Goal: Task Accomplishment & Management: Manage account settings

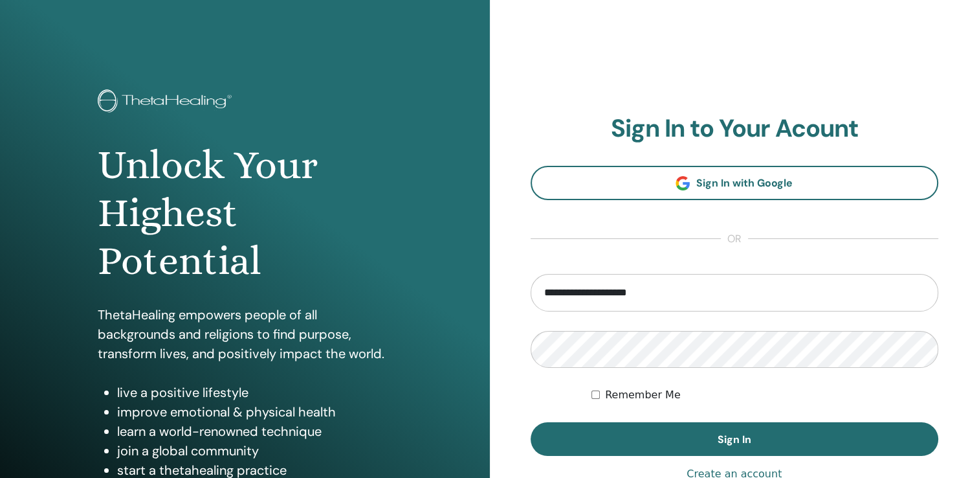
type input "**********"
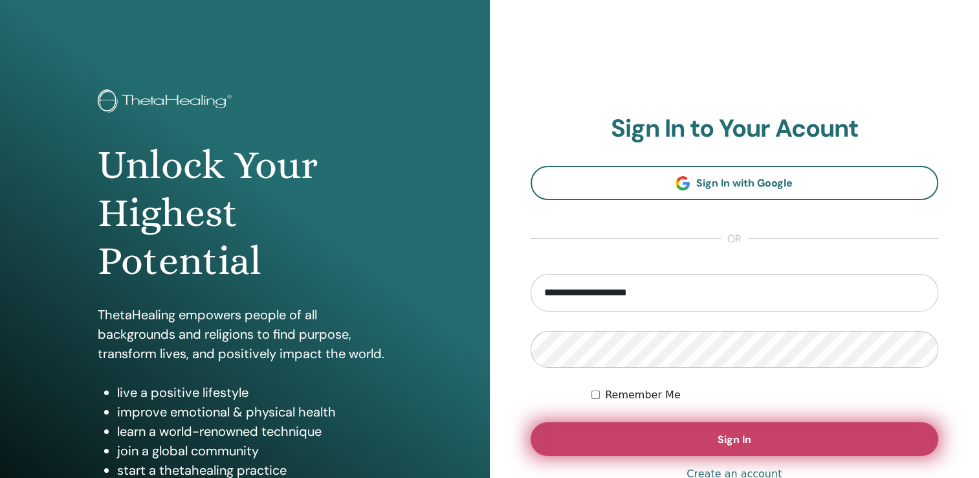
click at [713, 429] on button "Sign In" at bounding box center [735, 439] width 408 height 34
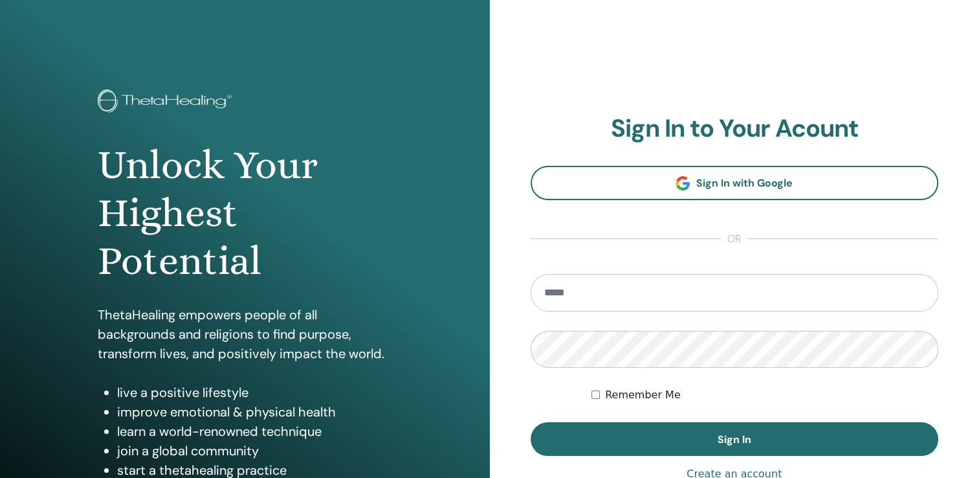
click at [554, 296] on input "email" at bounding box center [735, 293] width 408 height 38
type input "**********"
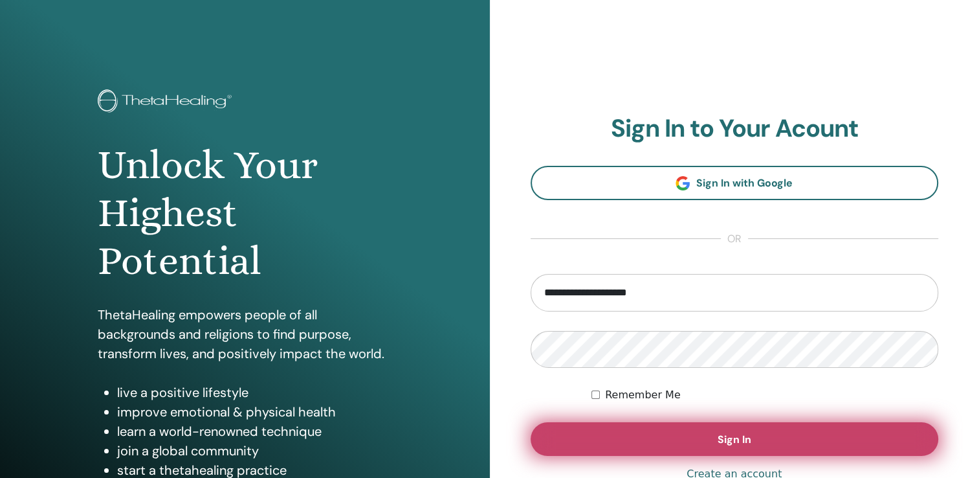
click at [750, 440] on span "Sign In" at bounding box center [735, 439] width 34 height 14
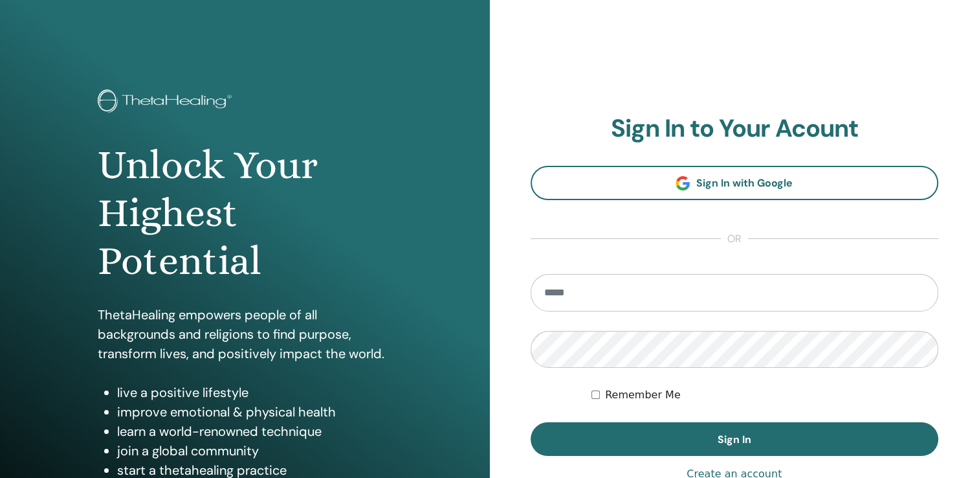
click at [554, 289] on input "email" at bounding box center [735, 293] width 408 height 38
type input "**********"
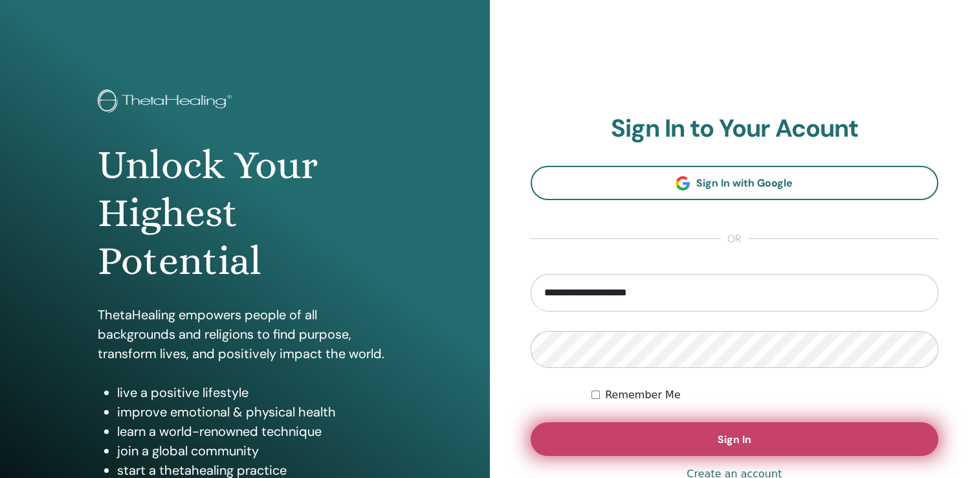
click at [713, 436] on button "Sign In" at bounding box center [735, 439] width 408 height 34
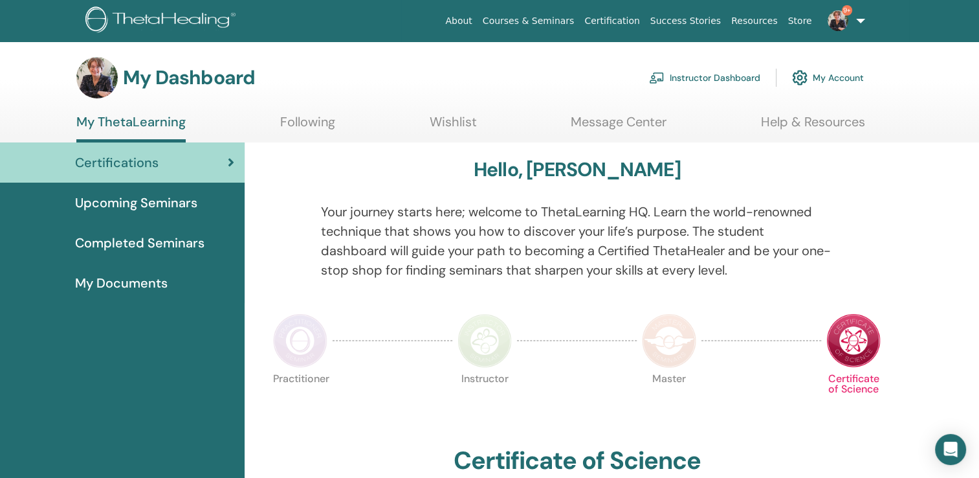
click at [725, 78] on link "Instructor Dashboard" at bounding box center [704, 77] width 111 height 28
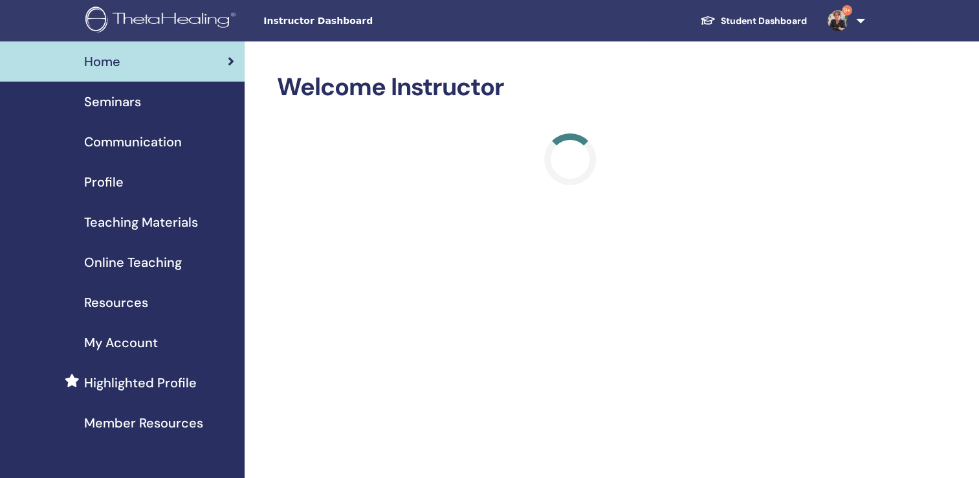
click at [106, 105] on span "Seminars" at bounding box center [112, 101] width 57 height 19
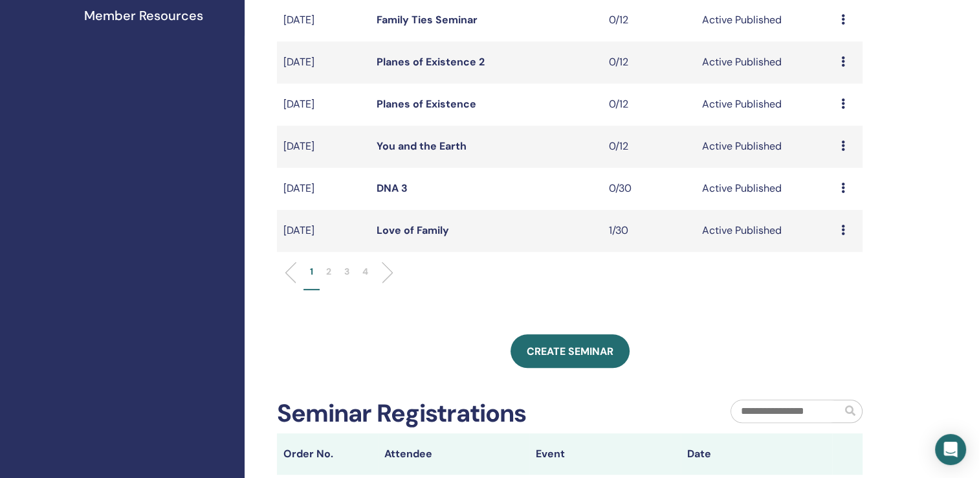
scroll to position [416, 0]
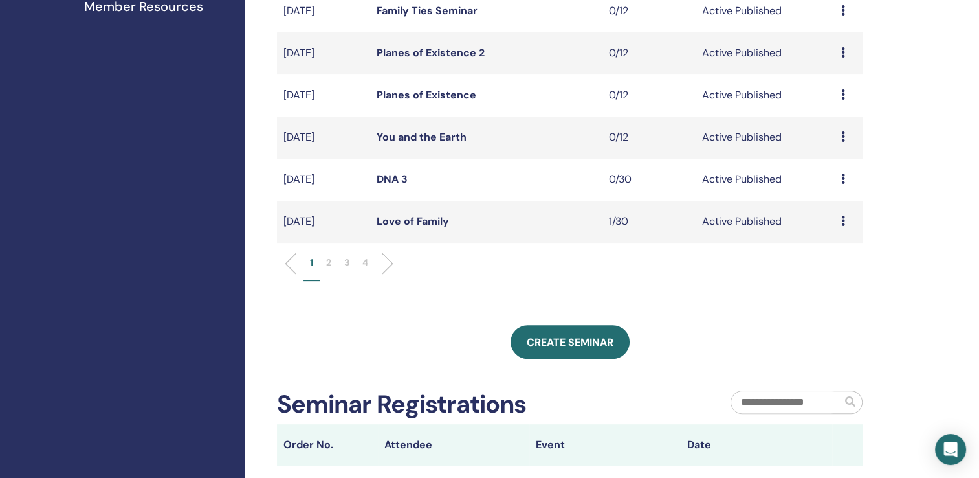
click at [331, 260] on li "2" at bounding box center [329, 268] width 18 height 25
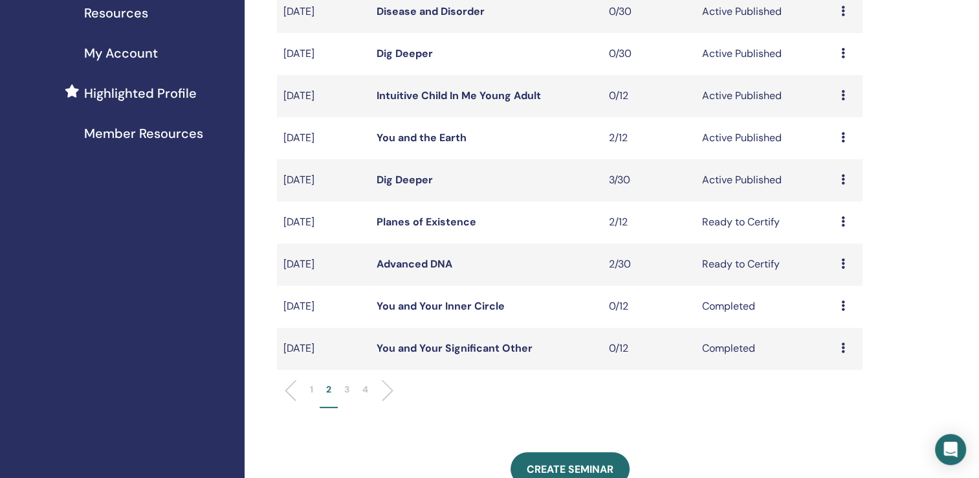
scroll to position [280, 0]
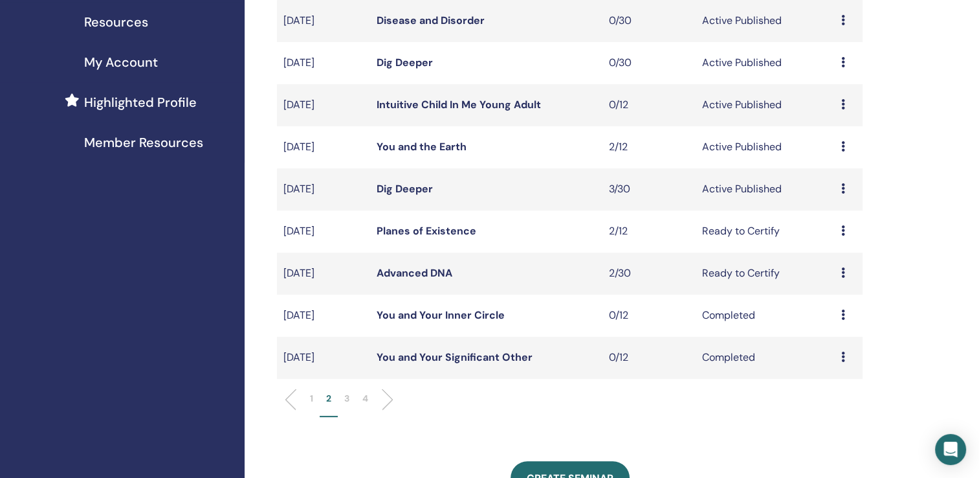
click at [408, 189] on link "Dig Deeper" at bounding box center [405, 189] width 56 height 14
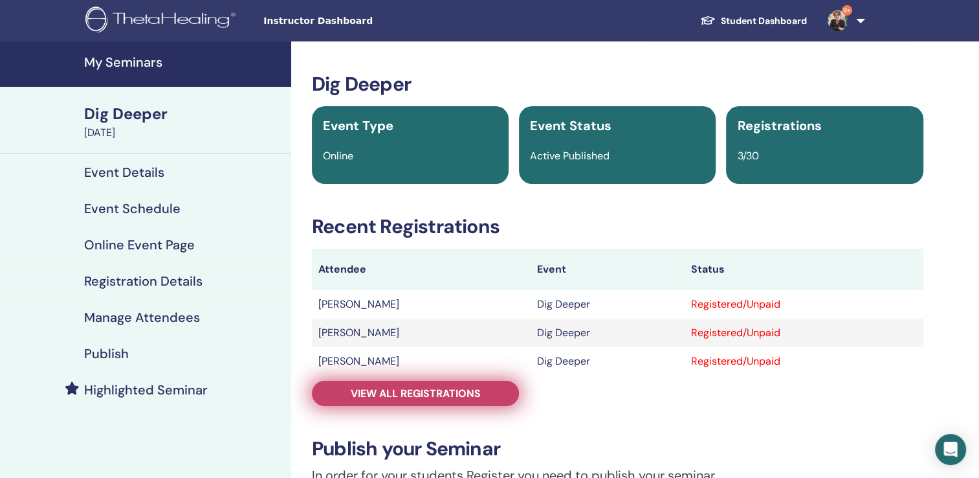
click at [440, 397] on span "View all registrations" at bounding box center [416, 393] width 130 height 14
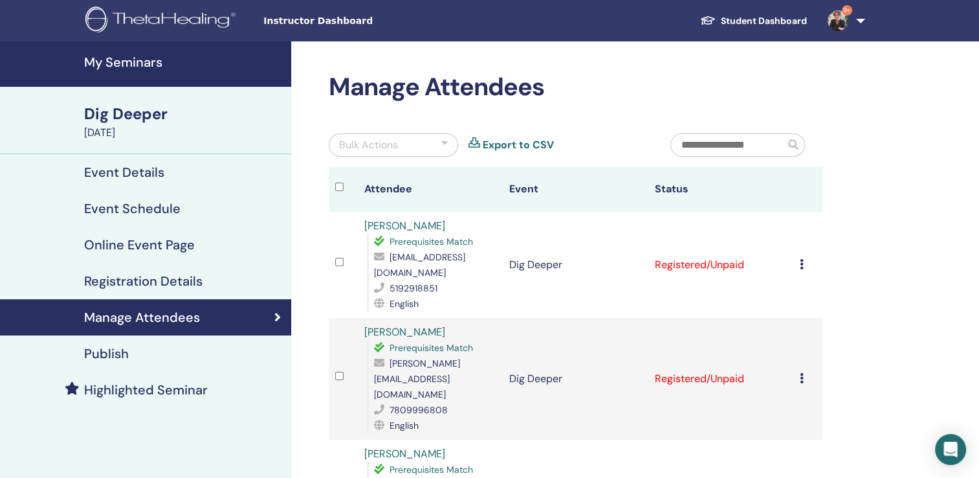
click at [803, 264] on icon at bounding box center [802, 264] width 4 height 10
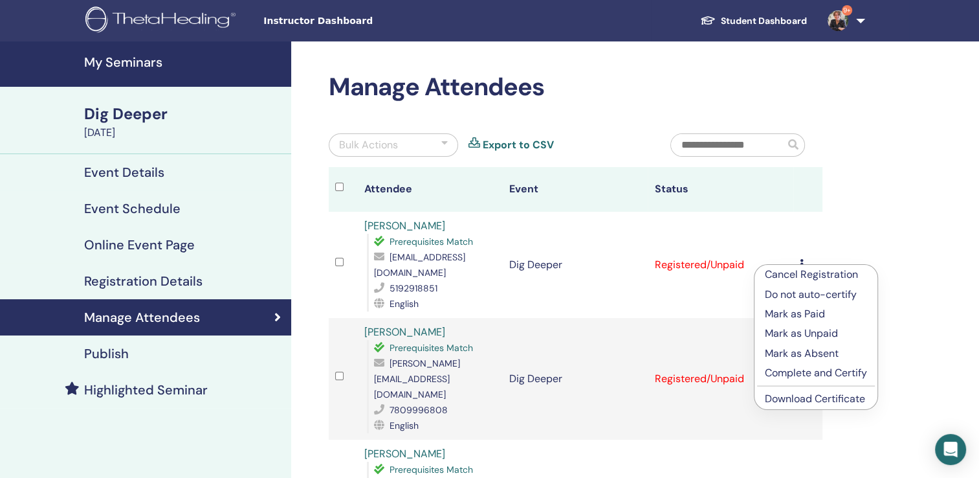
click at [805, 403] on link "Download Certificate" at bounding box center [815, 399] width 100 height 14
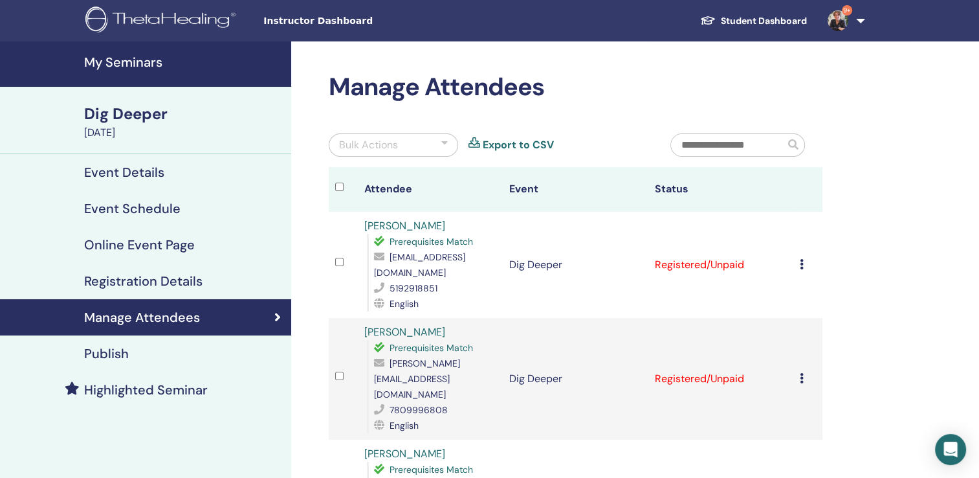
click at [799, 363] on td "Cancel Registration Do not auto-certify Mark as Paid Mark as Unpaid Mark as Abs…" at bounding box center [808, 379] width 29 height 122
click at [802, 373] on icon at bounding box center [802, 378] width 4 height 10
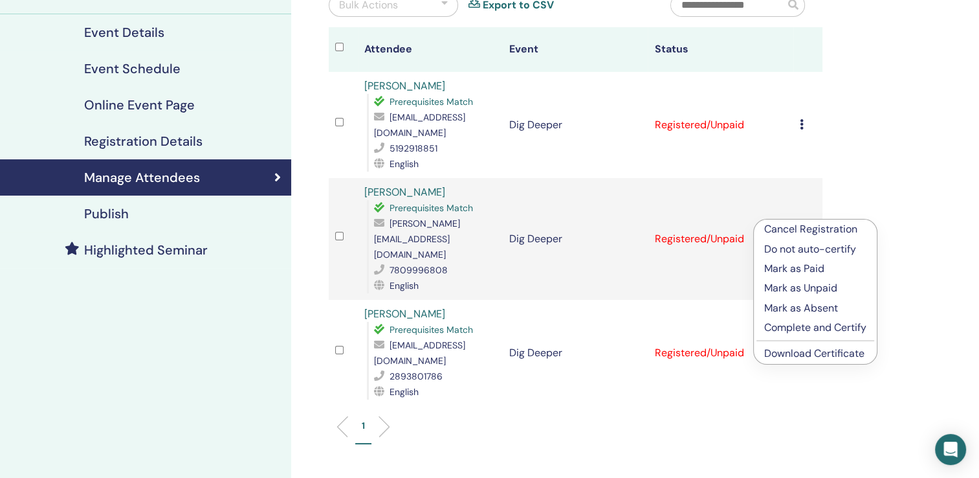
scroll to position [142, 0]
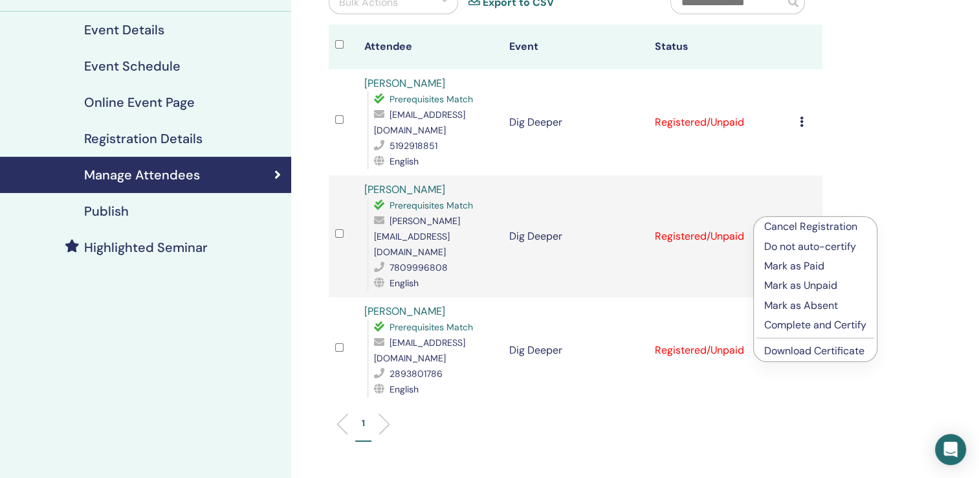
click at [811, 349] on link "Download Certificate" at bounding box center [815, 351] width 100 height 14
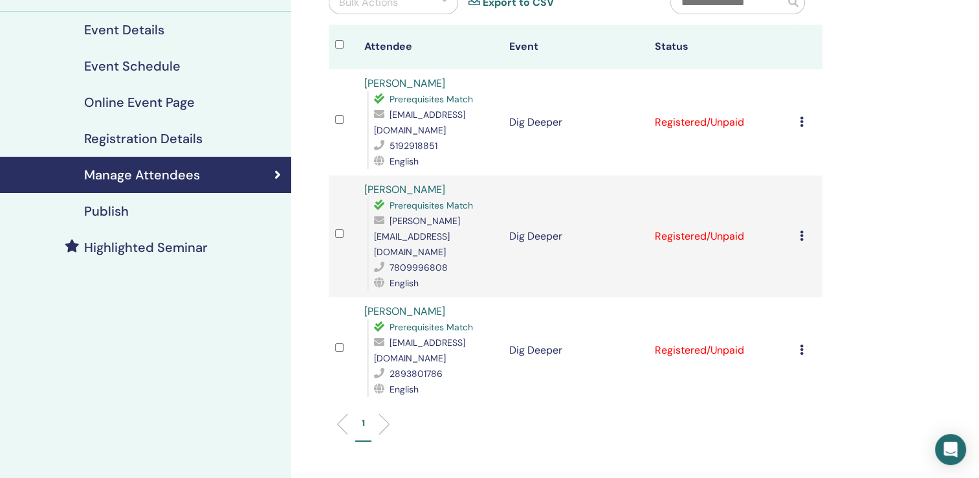
click at [805, 342] on div "Cancel Registration Do not auto-certify Mark as Paid Mark as Unpaid Mark as Abs…" at bounding box center [808, 350] width 16 height 16
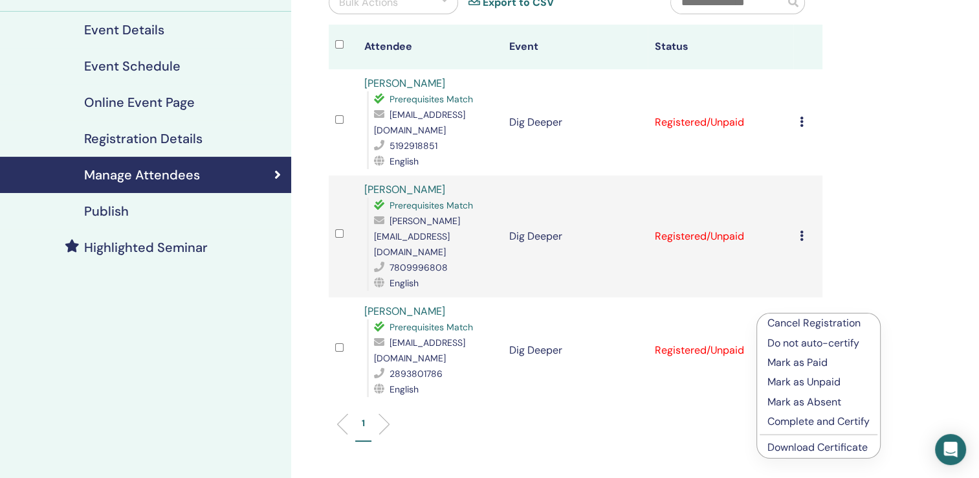
click at [820, 447] on link "Download Certificate" at bounding box center [818, 447] width 100 height 14
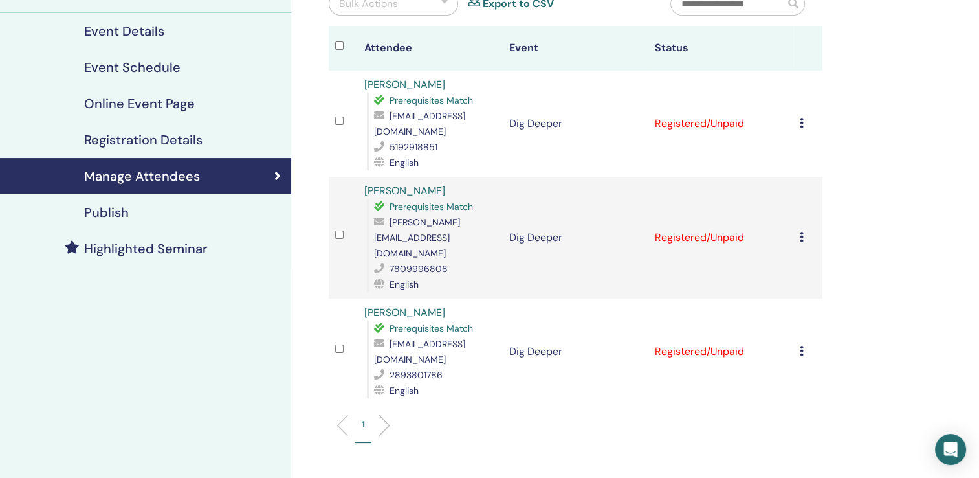
scroll to position [0, 0]
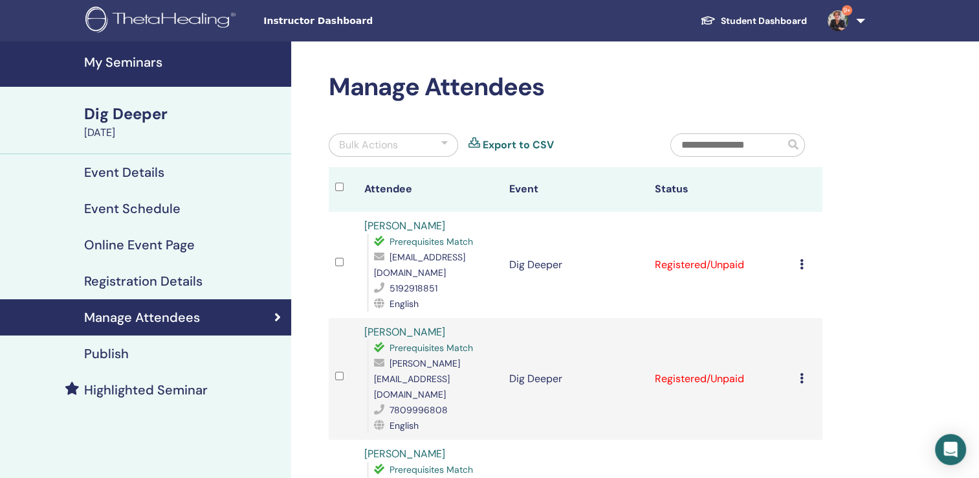
click at [133, 63] on h4 "My Seminars" at bounding box center [183, 62] width 199 height 16
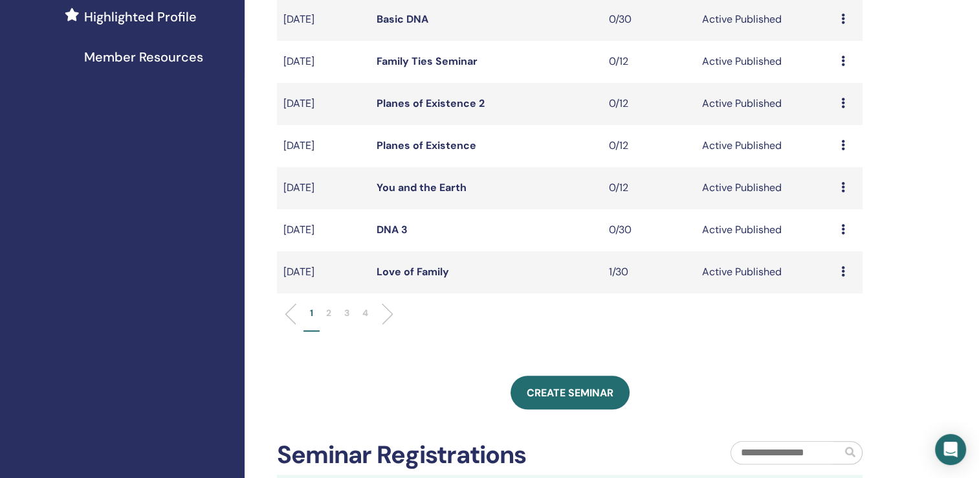
scroll to position [370, 0]
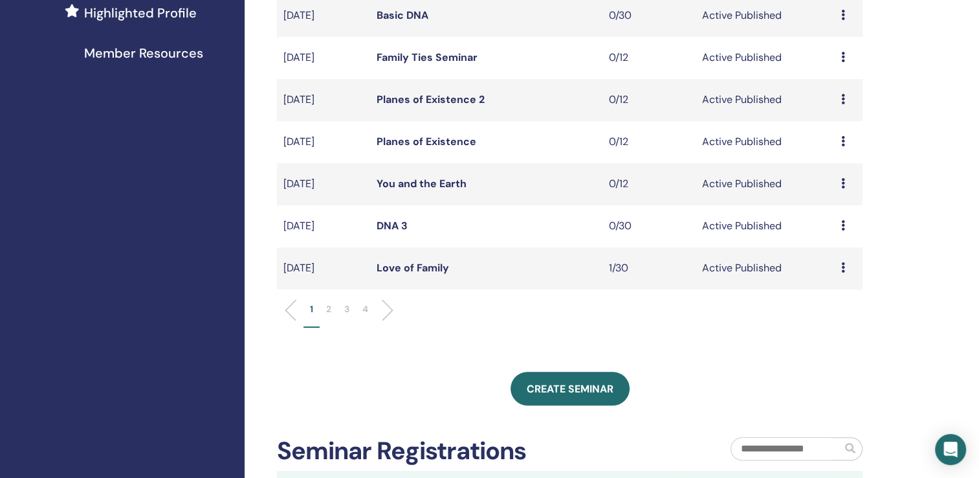
click at [328, 307] on p "2" at bounding box center [328, 309] width 5 height 14
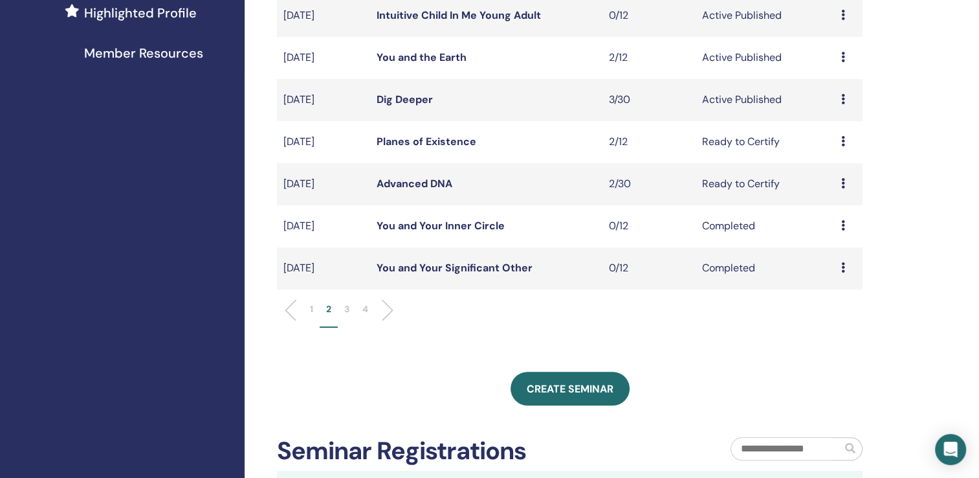
click at [427, 144] on link "Planes of Existence" at bounding box center [427, 142] width 100 height 14
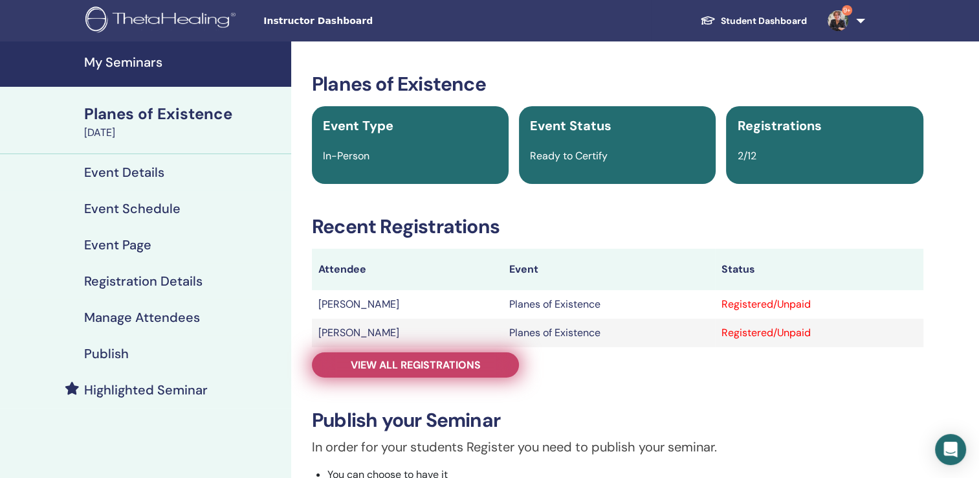
click at [416, 371] on span "View all registrations" at bounding box center [416, 365] width 130 height 14
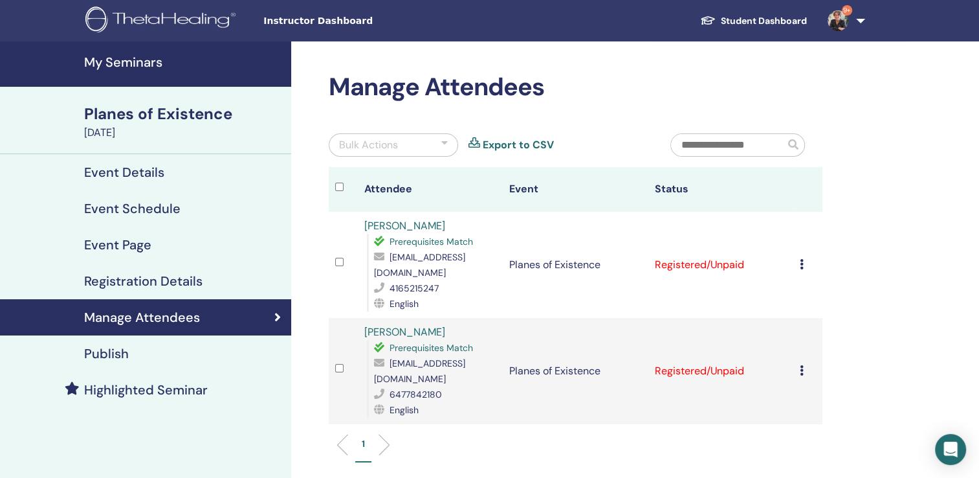
click at [802, 267] on icon at bounding box center [802, 264] width 4 height 10
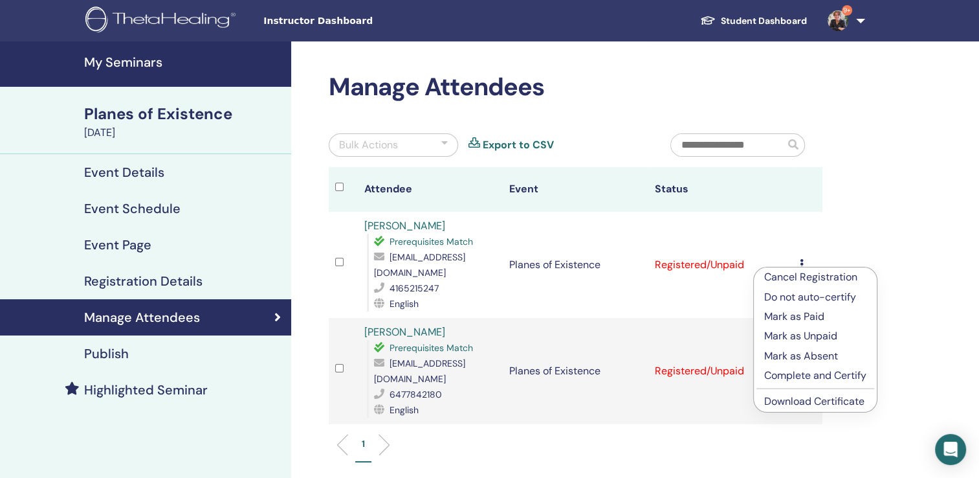
click at [801, 375] on p "Complete and Certify" at bounding box center [816, 376] width 102 height 16
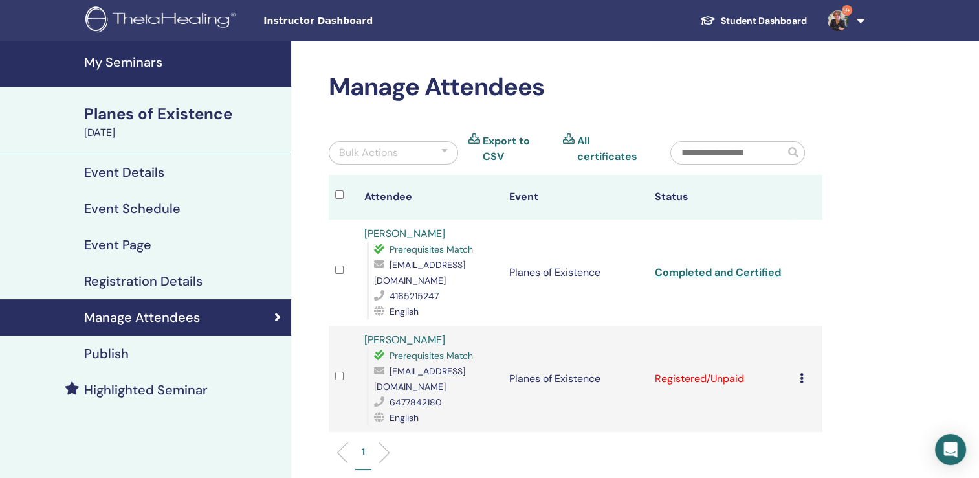
click at [798, 369] on td "Cancel Registration Do not auto-certify Mark as Paid Mark as Unpaid Mark as Abs…" at bounding box center [808, 379] width 29 height 106
click at [801, 373] on icon at bounding box center [802, 378] width 4 height 10
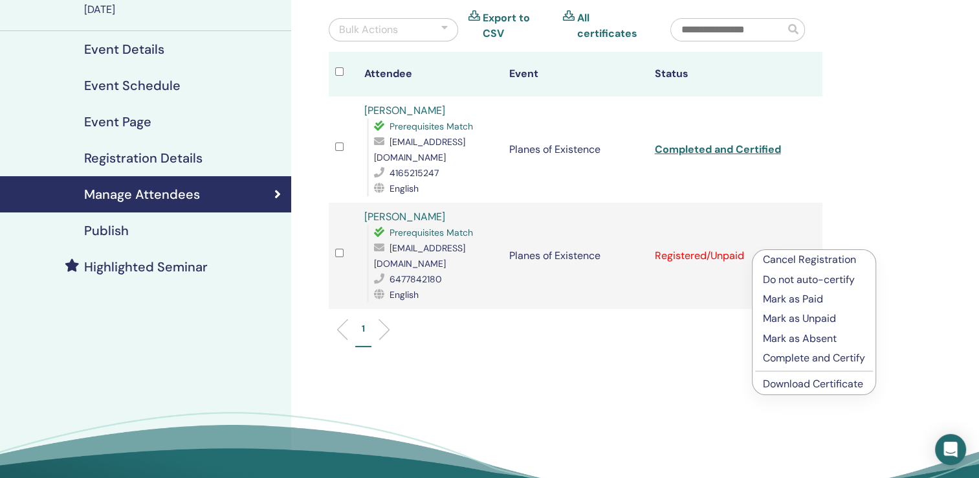
scroll to position [125, 0]
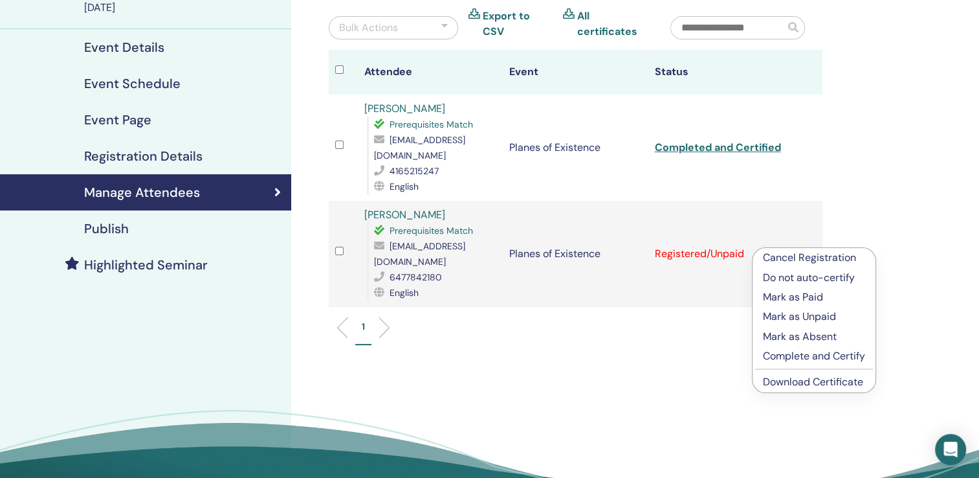
click at [818, 357] on p "Complete and Certify" at bounding box center [814, 356] width 102 height 16
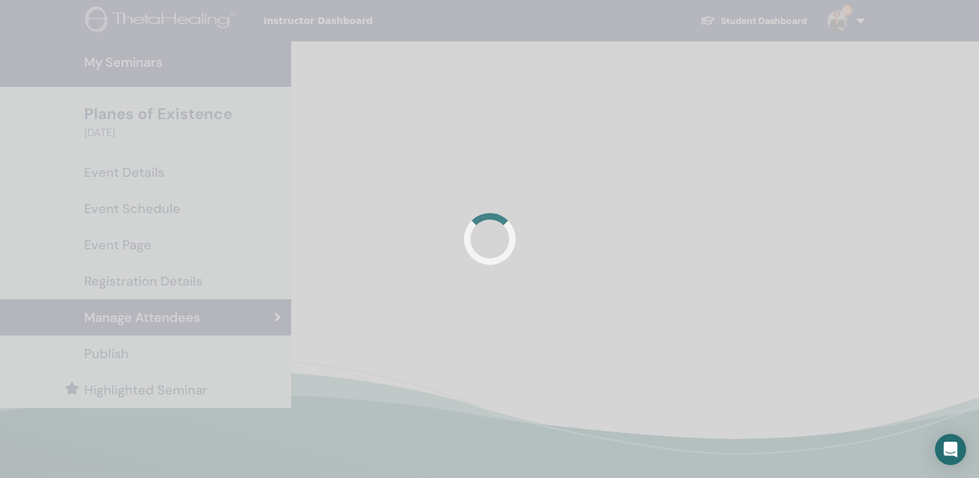
scroll to position [125, 0]
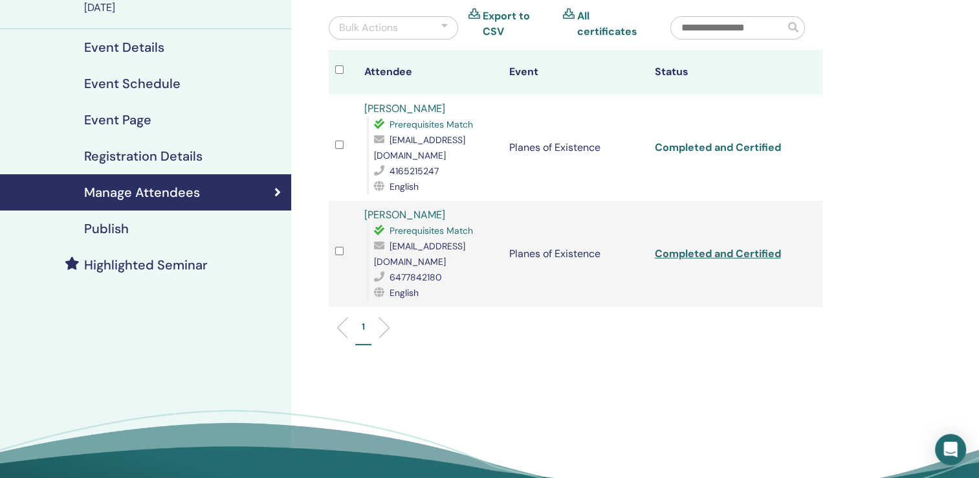
click at [697, 148] on link "Completed and Certified" at bounding box center [717, 147] width 126 height 14
click at [754, 247] on link "Completed and Certified" at bounding box center [717, 254] width 126 height 14
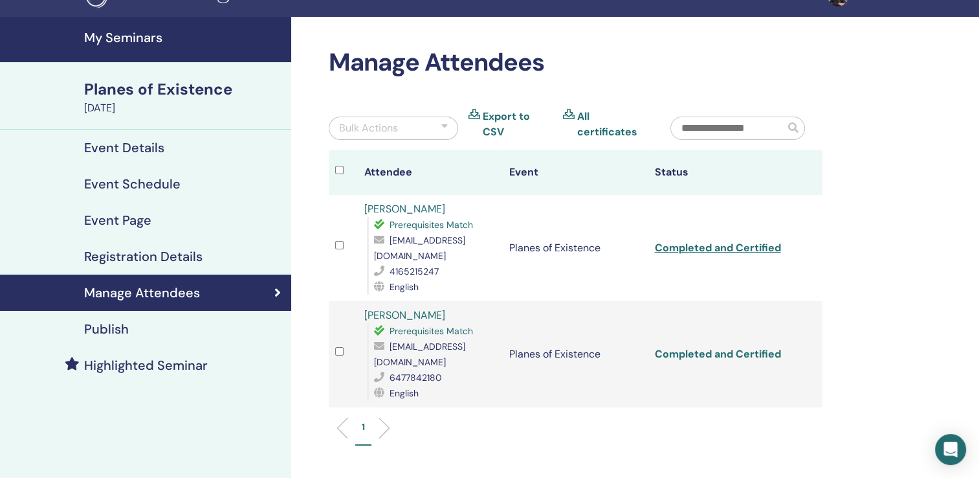
scroll to position [0, 0]
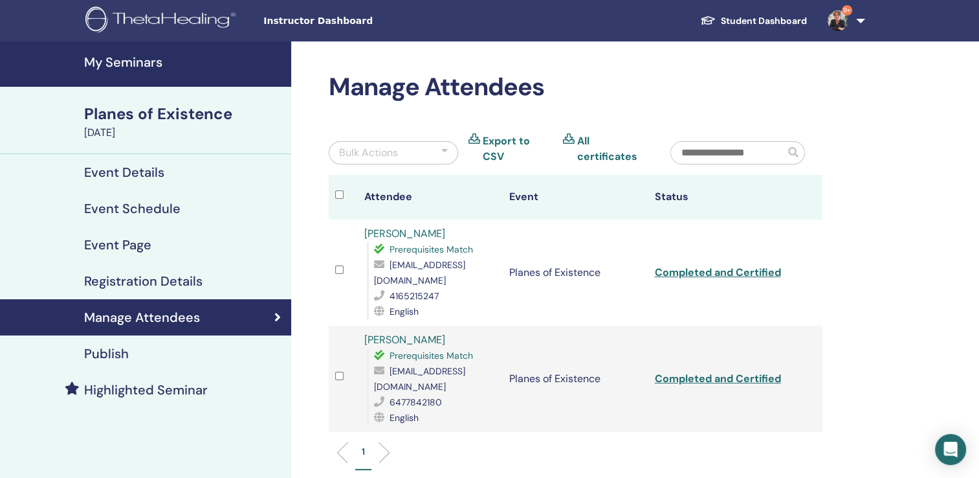
click at [126, 56] on h4 "My Seminars" at bounding box center [183, 62] width 199 height 16
click at [138, 65] on h4 "My Seminars" at bounding box center [183, 62] width 199 height 16
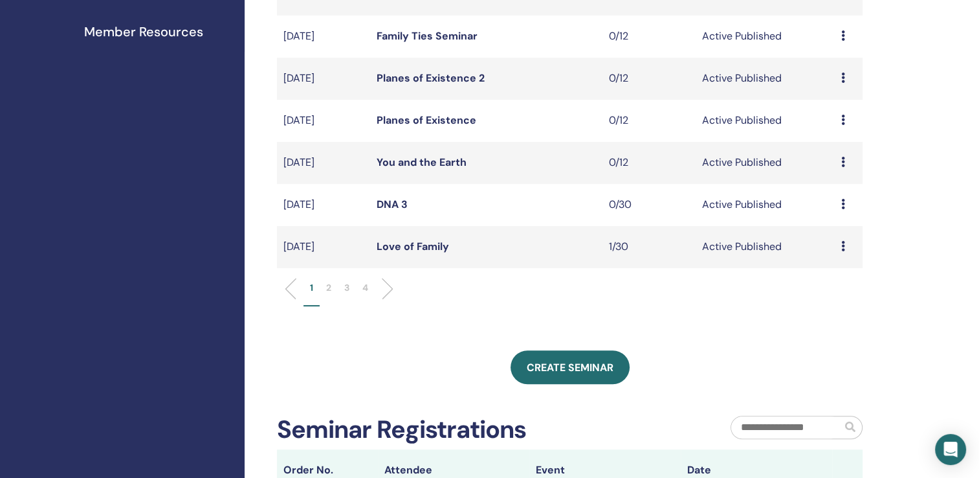
scroll to position [395, 0]
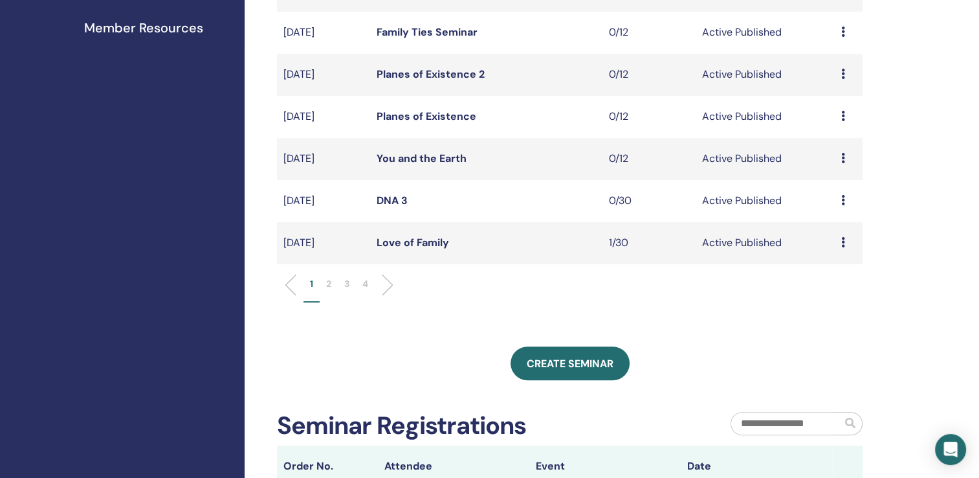
click at [413, 242] on link "Love of Family" at bounding box center [413, 243] width 73 height 14
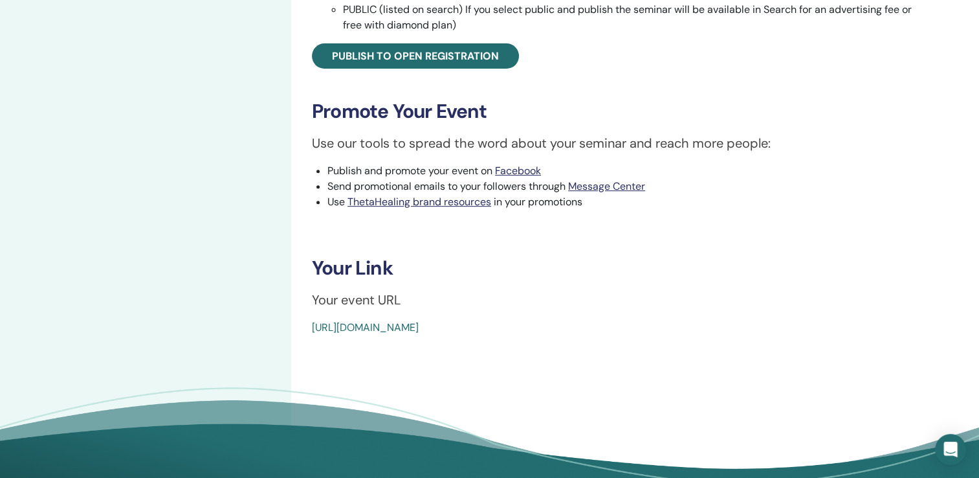
scroll to position [469, 0]
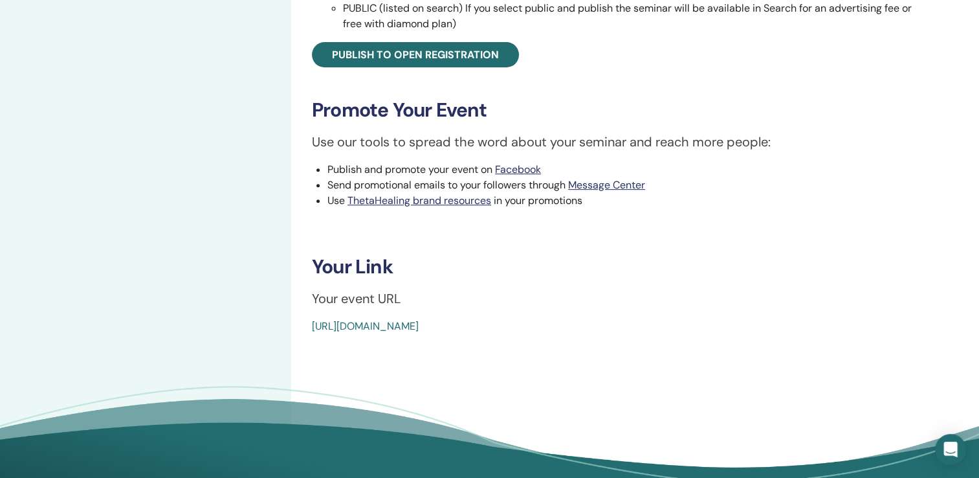
drag, startPoint x: 320, startPoint y: 265, endPoint x: 611, endPoint y: 334, distance: 299.3
click at [611, 334] on div "Love of Family Event Type Online Event Status Active Published Registrations 1/…" at bounding box center [617, 44] width 653 height 943
click at [356, 265] on h3 "Your Link" at bounding box center [618, 266] width 612 height 23
drag, startPoint x: 314, startPoint y: 264, endPoint x: 650, endPoint y: 331, distance: 342.7
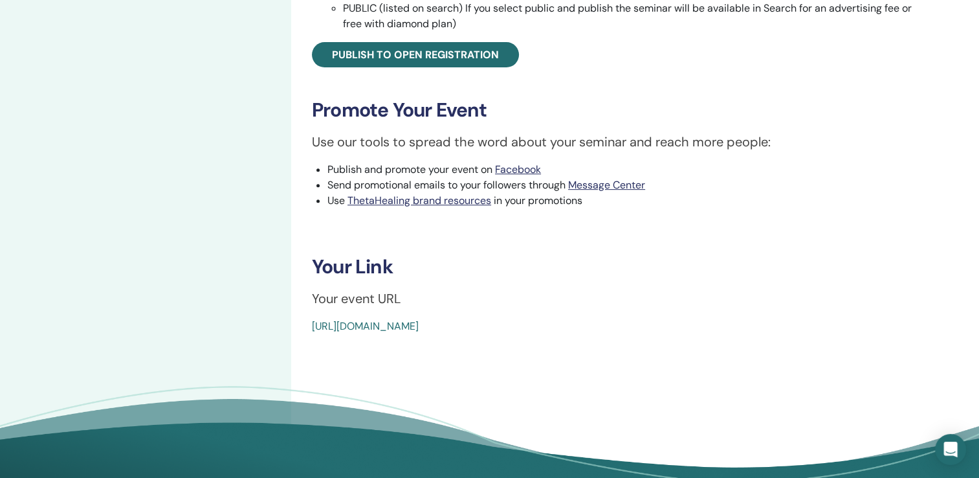
copy div "Your Link Your event URL https://www.thetahealing.com/seminar-377912-details.ht…"
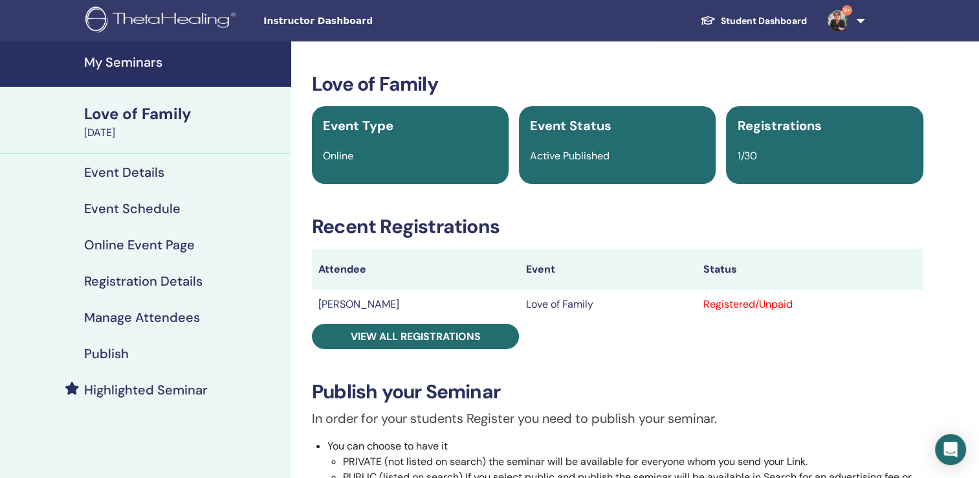
click at [129, 65] on h4 "My Seminars" at bounding box center [183, 62] width 199 height 16
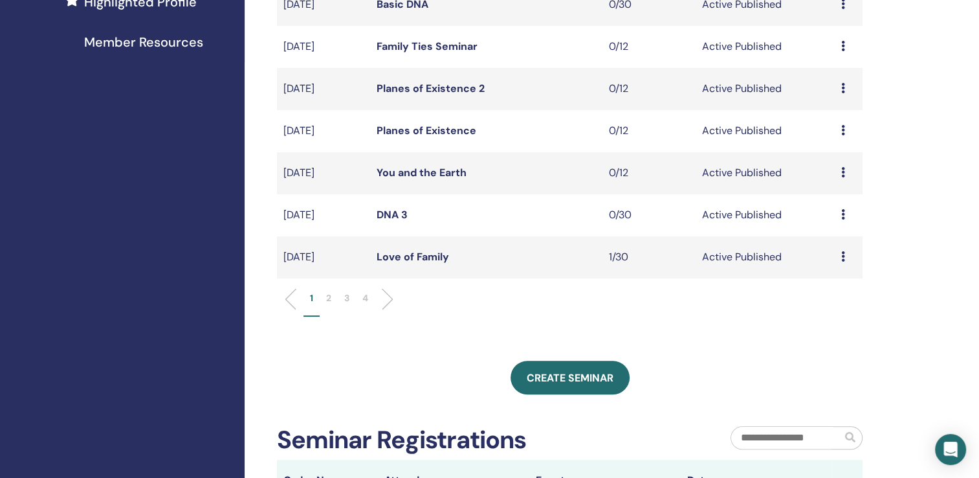
scroll to position [388, 0]
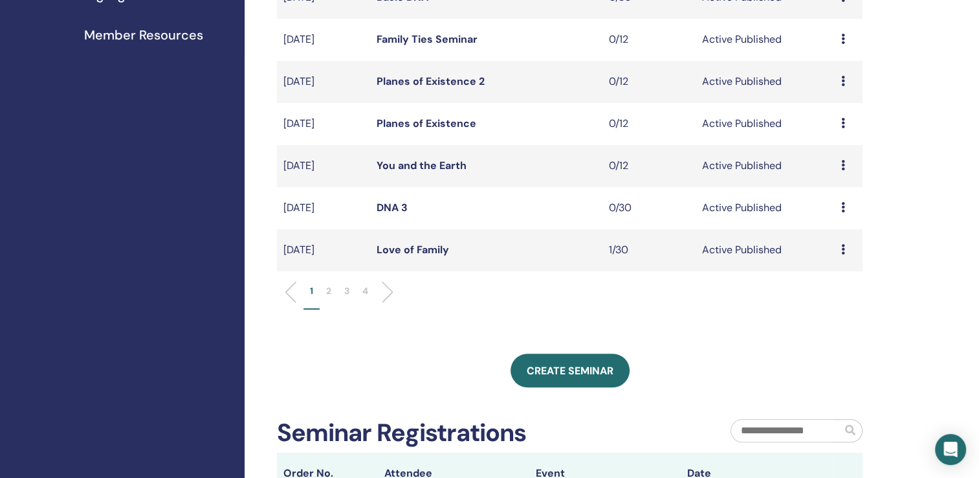
click at [326, 290] on p "2" at bounding box center [328, 291] width 5 height 14
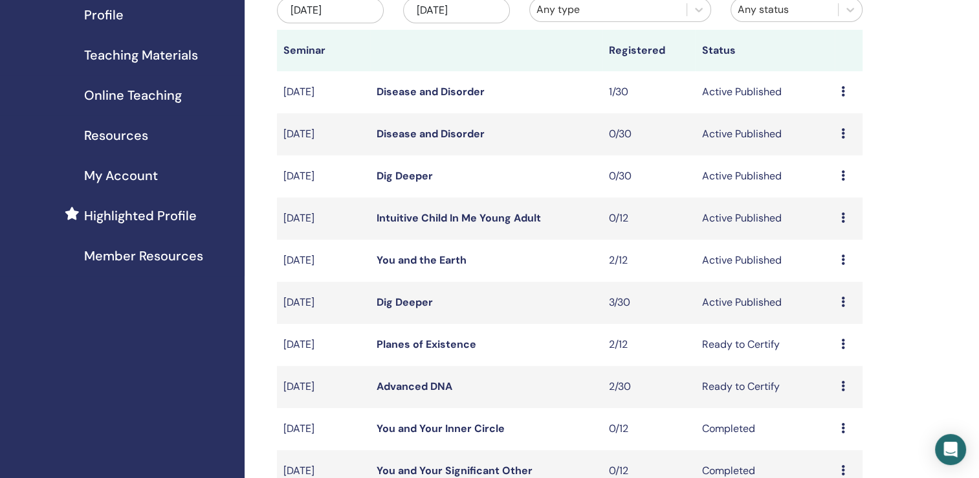
scroll to position [171, 0]
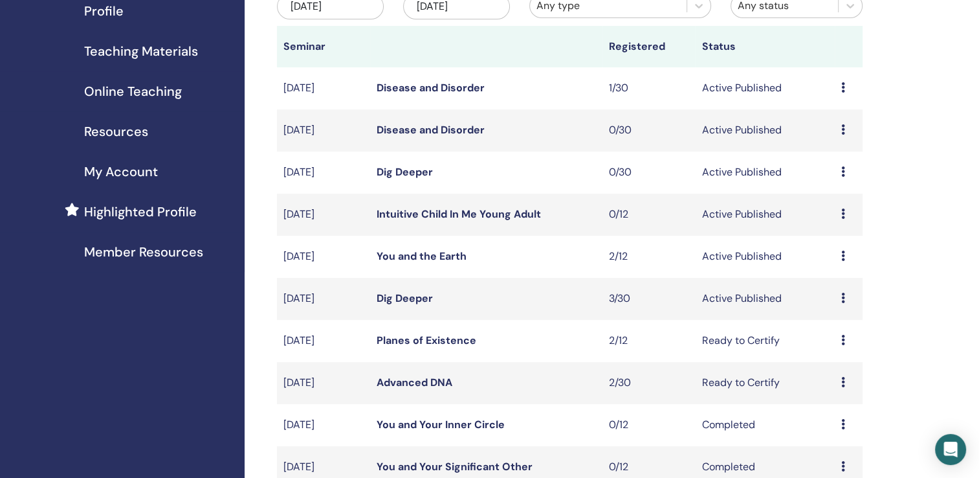
click at [391, 132] on link "Disease and Disorder" at bounding box center [431, 130] width 108 height 14
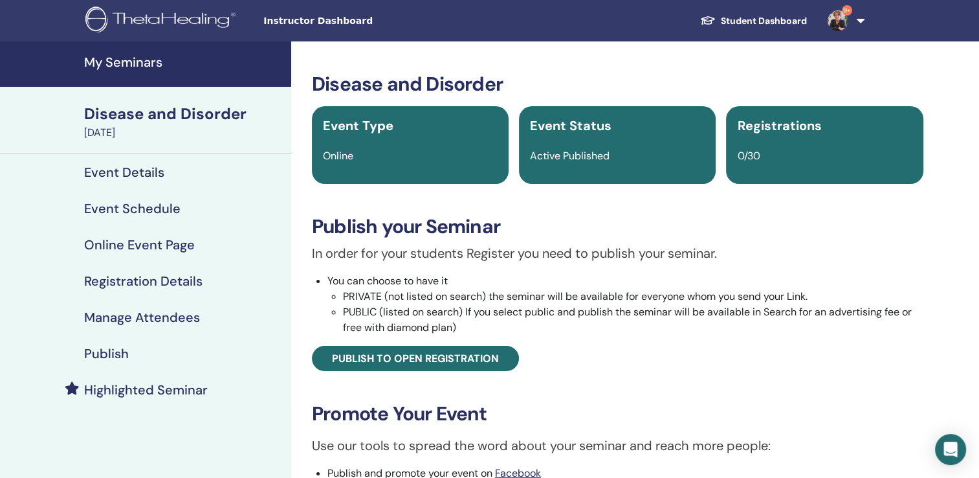
click at [131, 60] on h4 "My Seminars" at bounding box center [183, 62] width 199 height 16
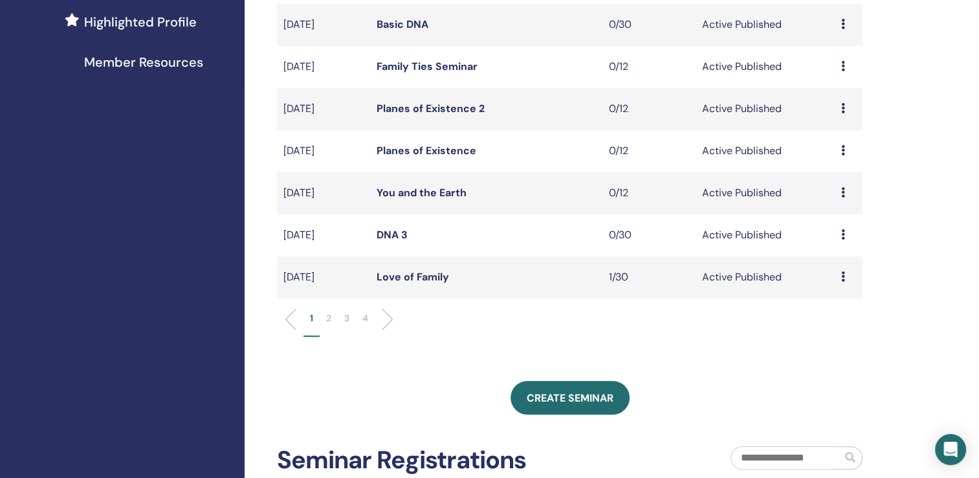
scroll to position [388, 0]
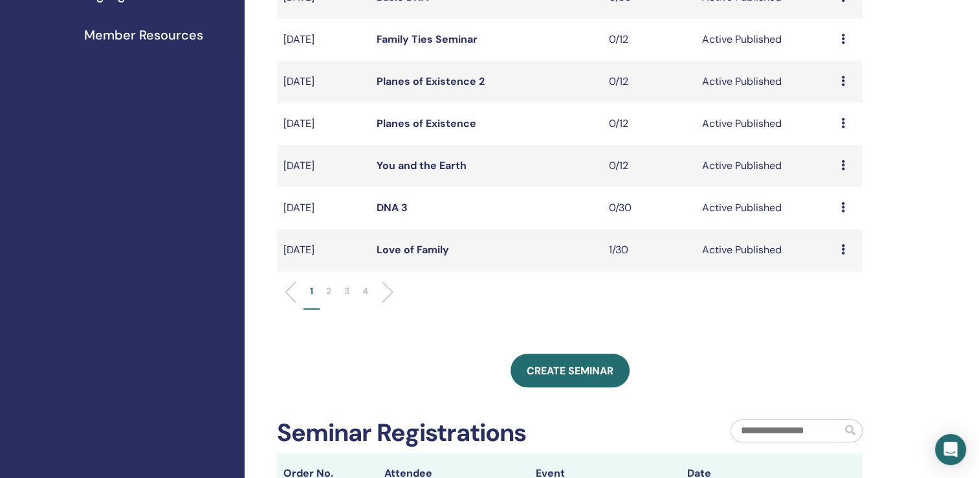
click at [326, 291] on p "2" at bounding box center [328, 291] width 5 height 14
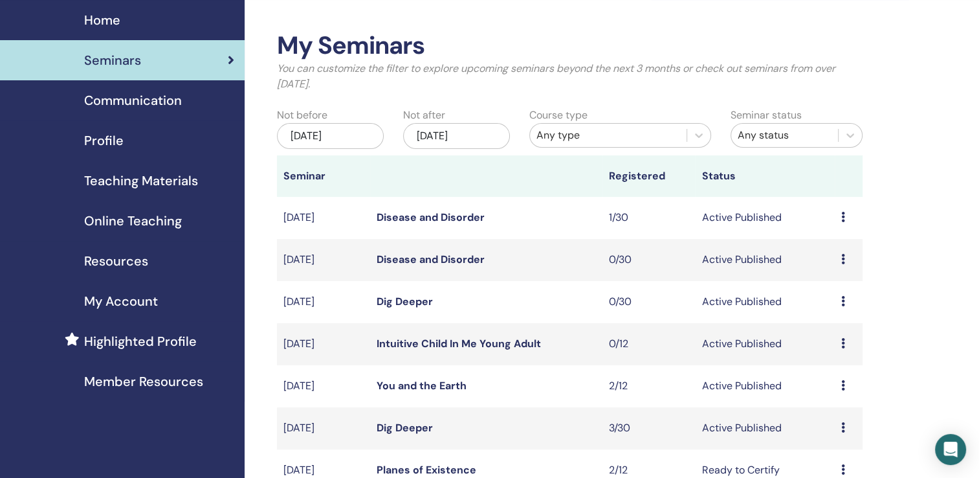
scroll to position [43, 0]
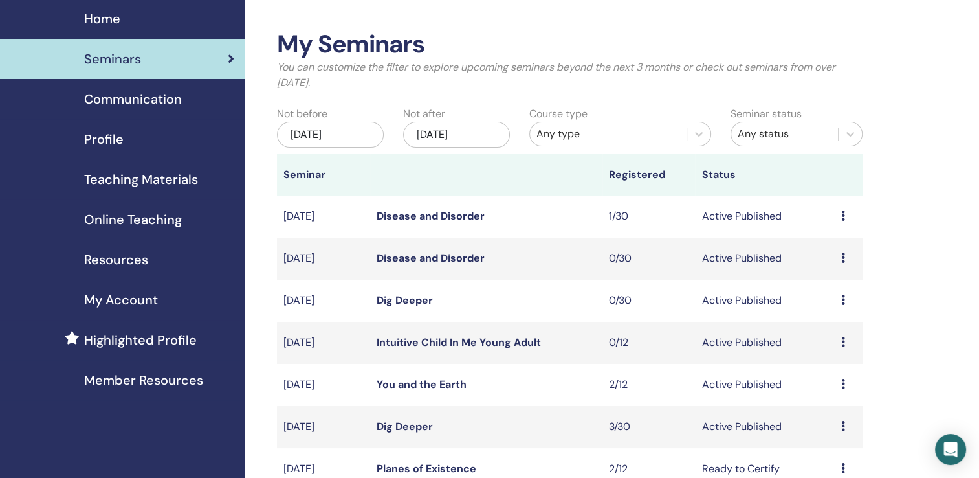
click at [404, 214] on link "Disease and Disorder" at bounding box center [431, 216] width 108 height 14
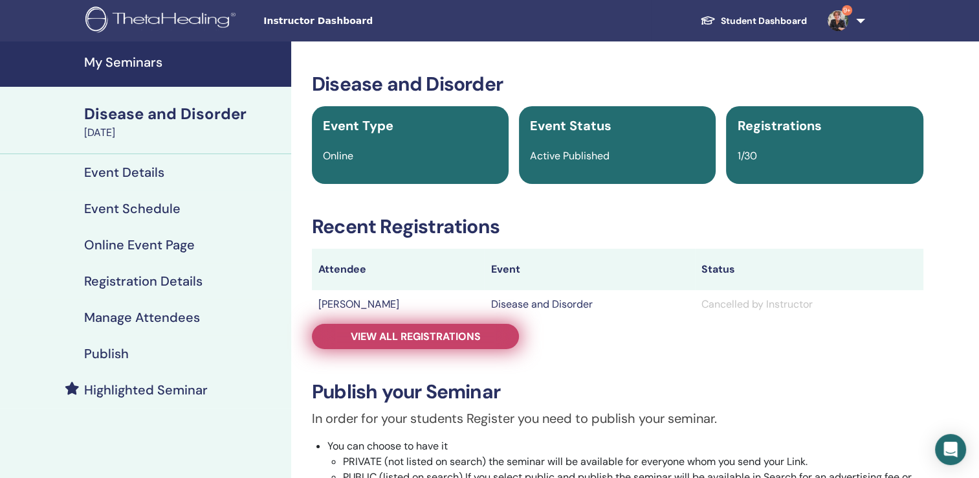
click at [404, 336] on span "View all registrations" at bounding box center [416, 337] width 130 height 14
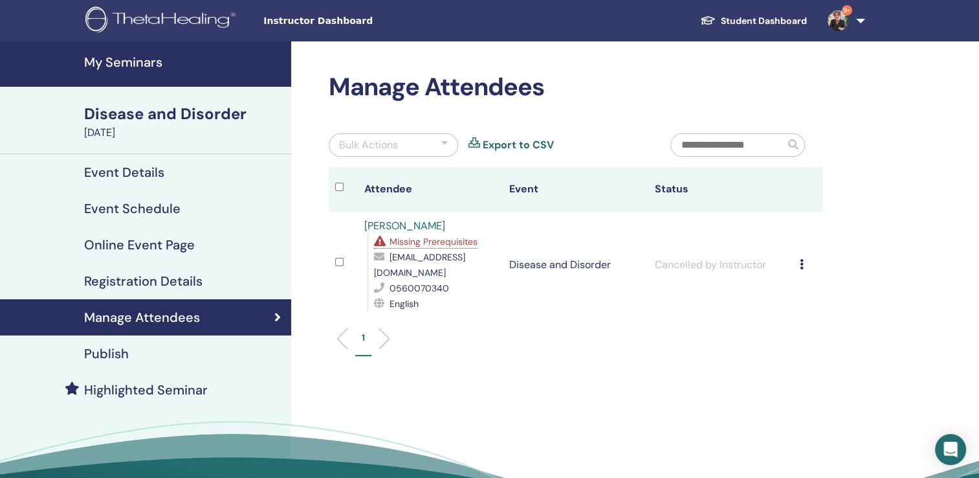
click at [109, 63] on h4 "My Seminars" at bounding box center [183, 62] width 199 height 16
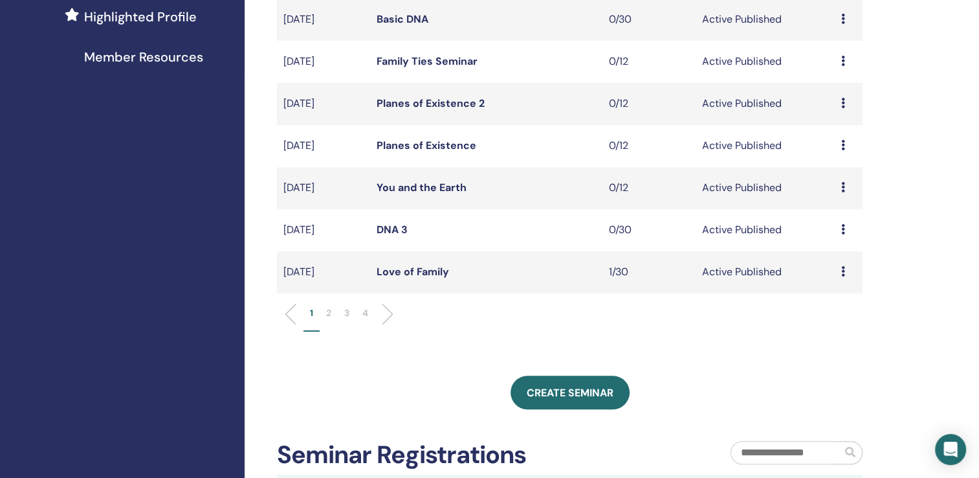
scroll to position [396, 0]
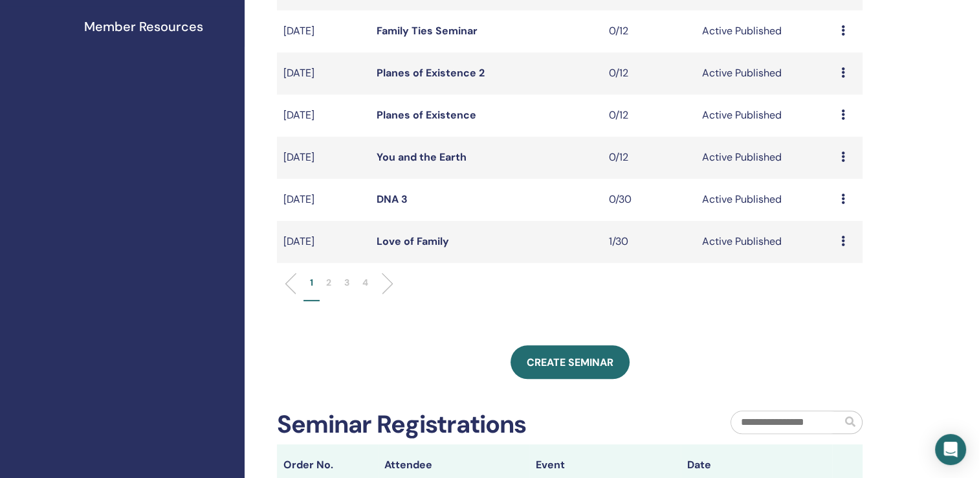
click at [332, 281] on li "2" at bounding box center [329, 288] width 18 height 25
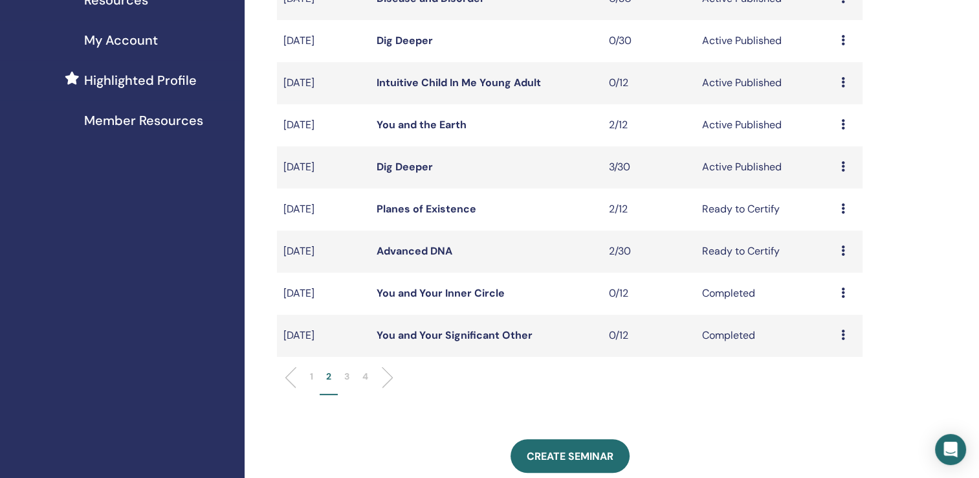
scroll to position [296, 0]
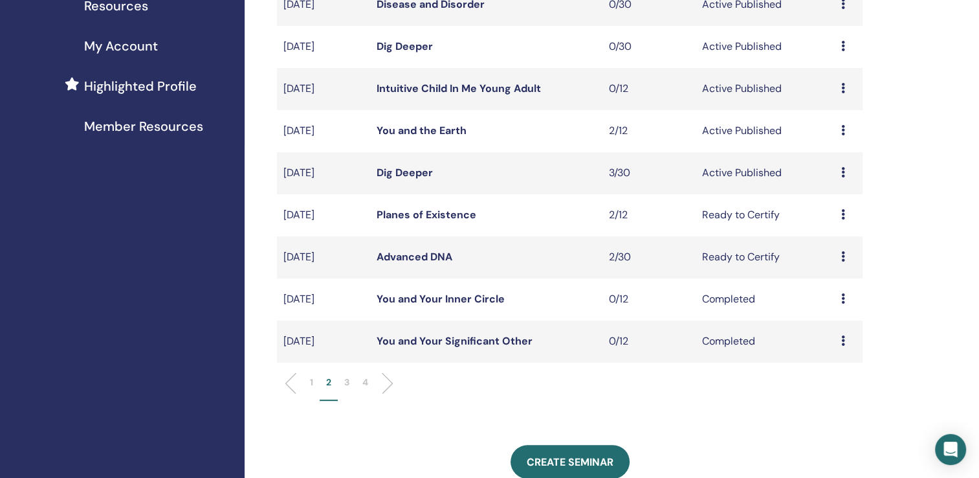
click at [396, 260] on link "Advanced DNA" at bounding box center [415, 257] width 76 height 14
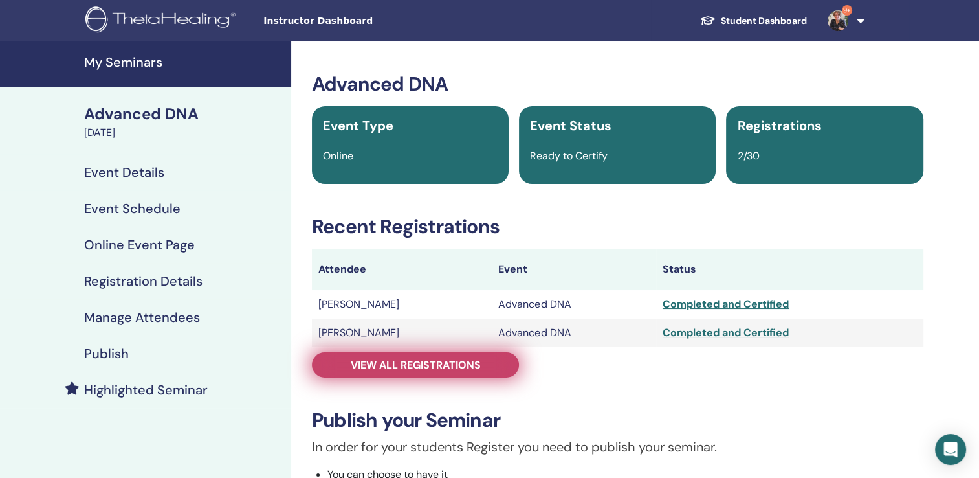
click at [418, 367] on span "View all registrations" at bounding box center [416, 365] width 130 height 14
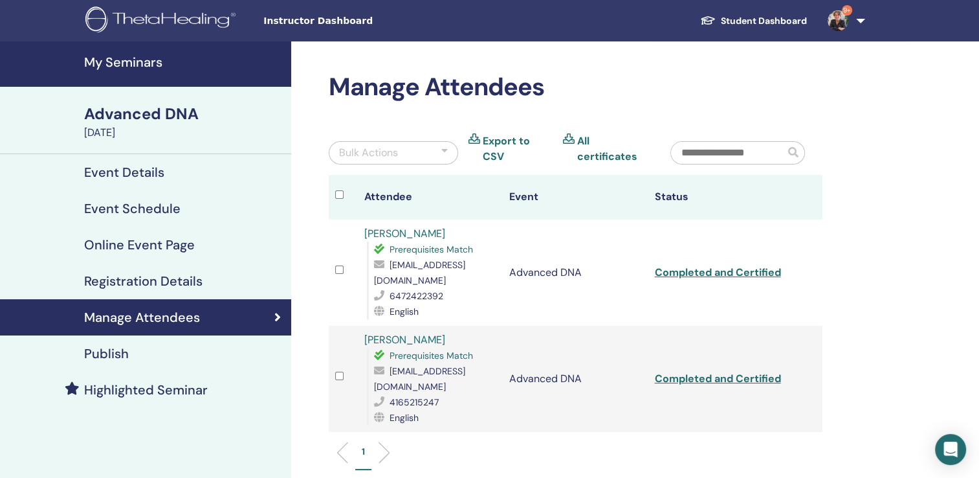
click at [144, 61] on h4 "My Seminars" at bounding box center [183, 62] width 199 height 16
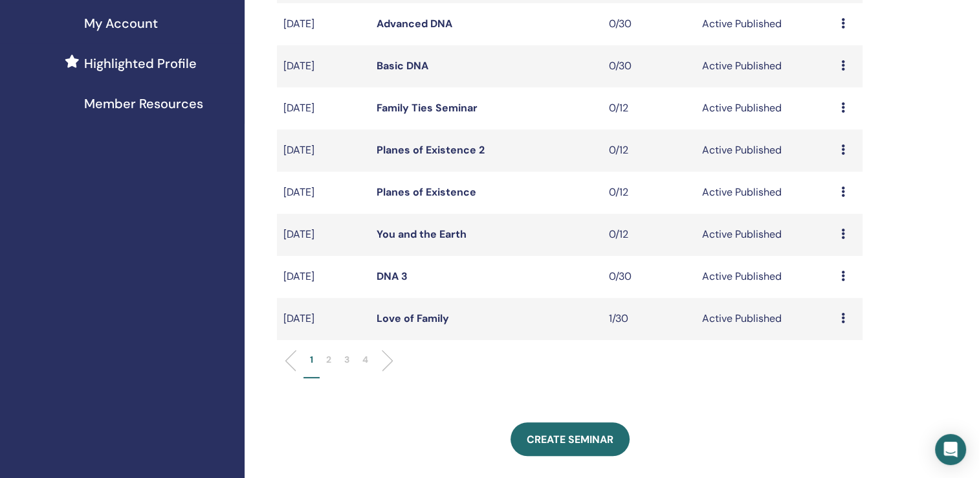
scroll to position [323, 0]
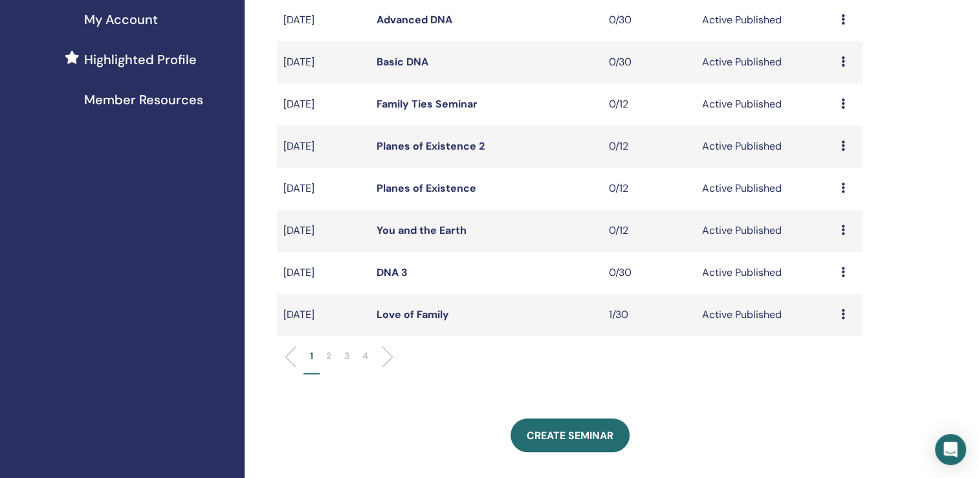
click at [330, 353] on p "2" at bounding box center [328, 356] width 5 height 14
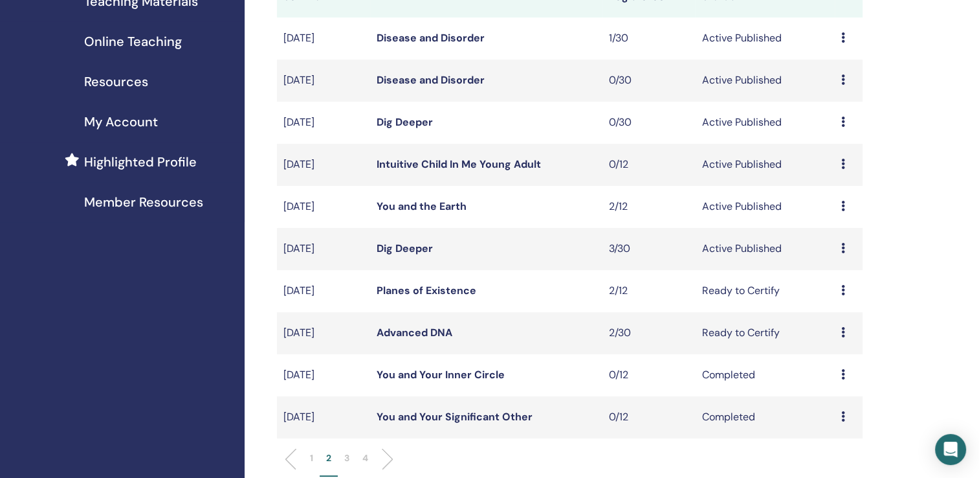
scroll to position [219, 0]
click at [417, 208] on link "You and the Earth" at bounding box center [422, 208] width 90 height 14
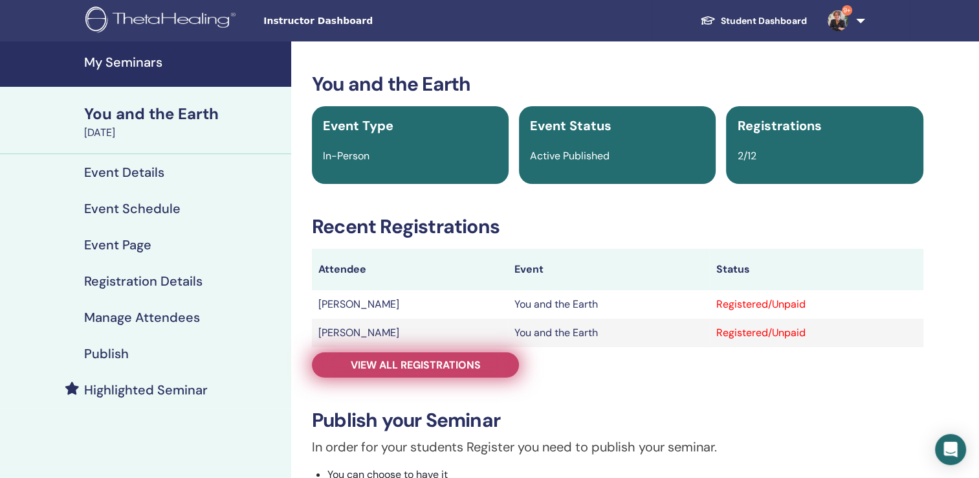
click at [431, 359] on span "View all registrations" at bounding box center [416, 365] width 130 height 14
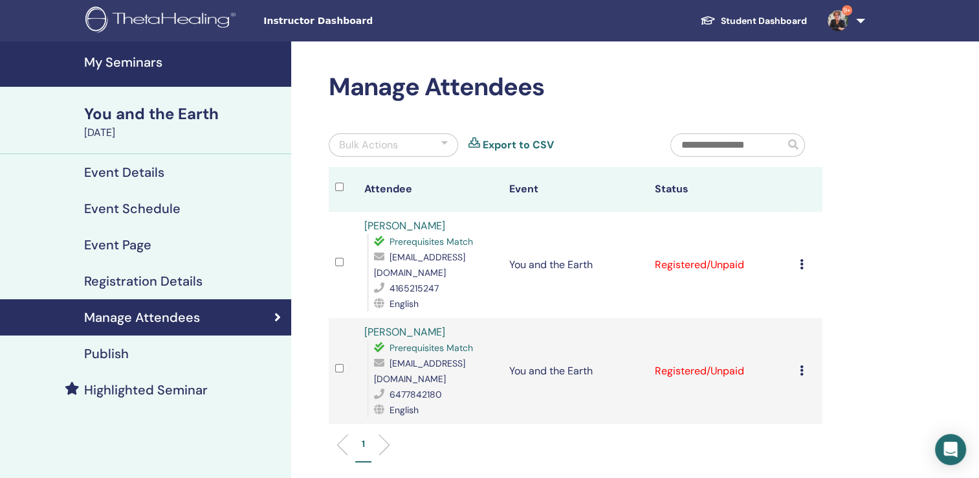
click at [121, 60] on h4 "My Seminars" at bounding box center [183, 62] width 199 height 16
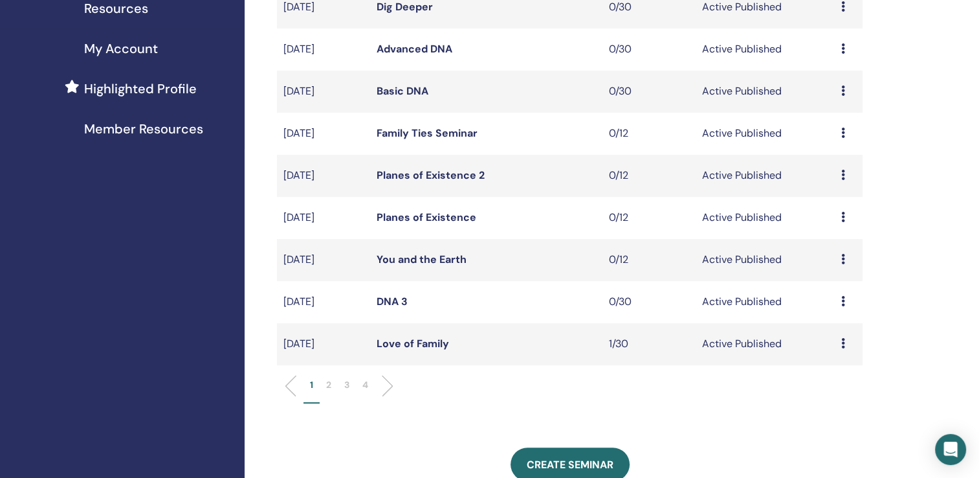
scroll to position [316, 0]
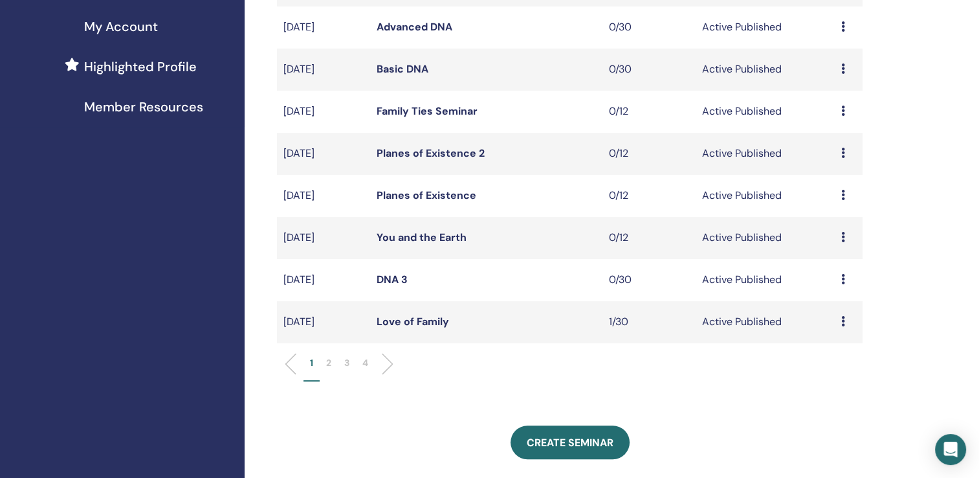
click at [330, 357] on p "2" at bounding box center [328, 363] width 5 height 14
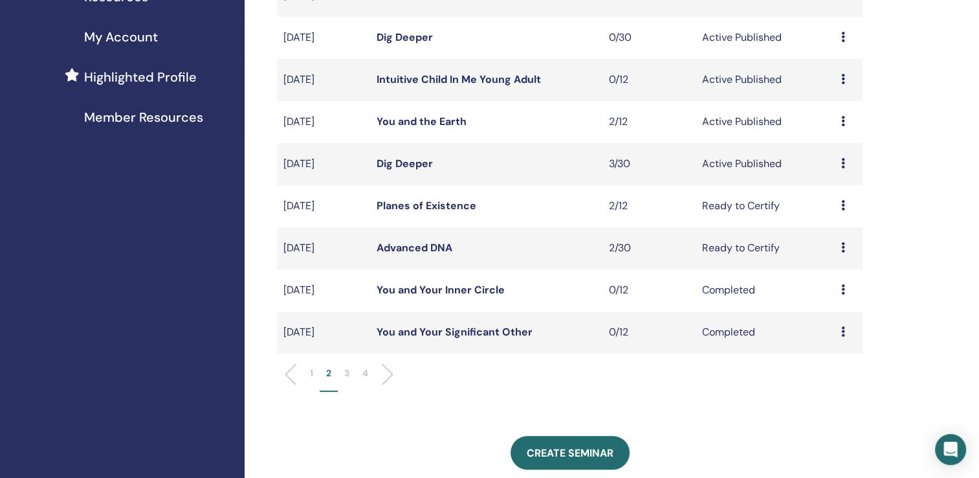
scroll to position [309, 0]
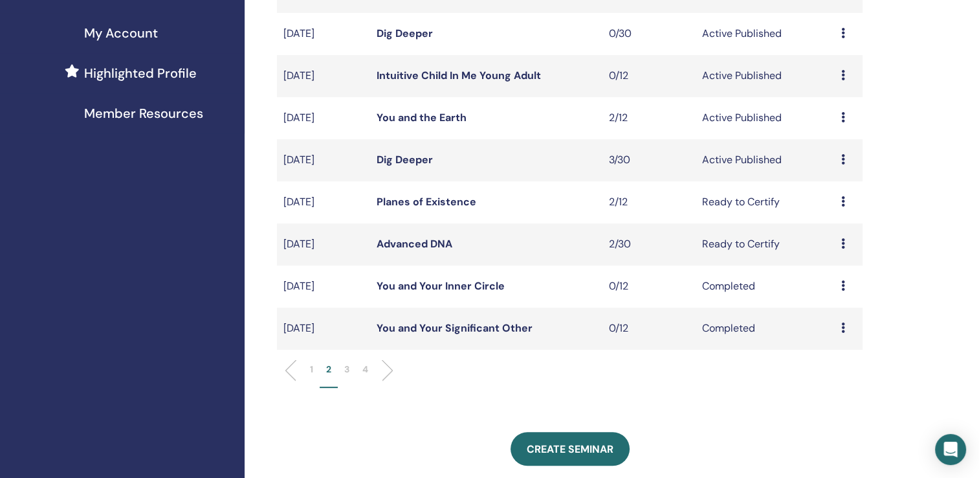
click at [311, 366] on p "1" at bounding box center [311, 370] width 3 height 14
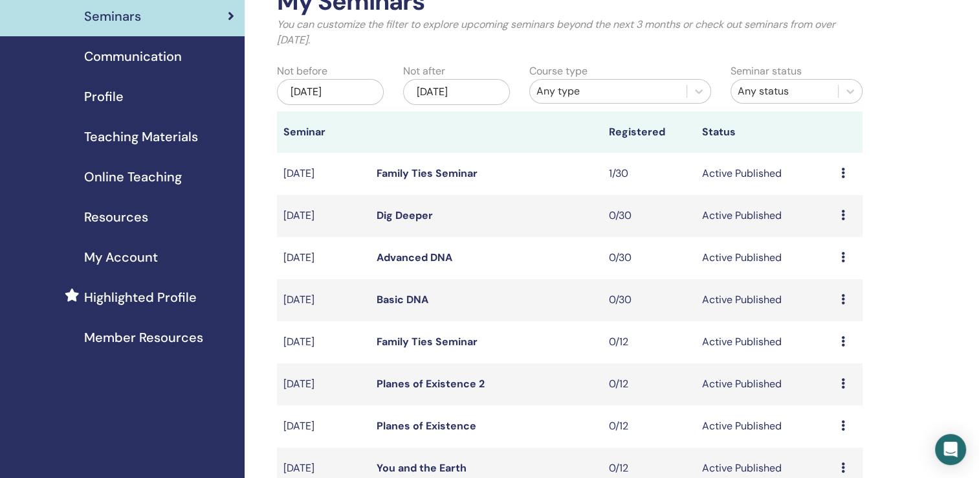
scroll to position [0, 0]
